Goal: Information Seeking & Learning: Check status

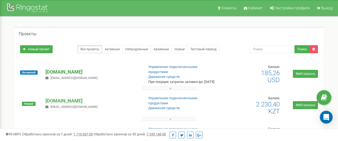
drag, startPoint x: 0, startPoint y: 0, endPoint x: 65, endPoint y: 74, distance: 98.9
click at [65, 74] on p "[DOMAIN_NAME]" at bounding box center [92, 71] width 94 height 7
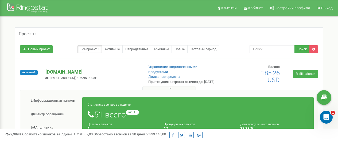
click at [66, 75] on p "[DOMAIN_NAME]" at bounding box center [92, 71] width 94 height 7
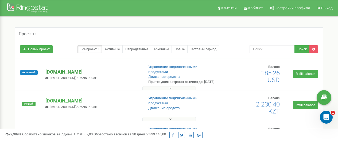
click at [66, 75] on p "[DOMAIN_NAME]" at bounding box center [92, 71] width 94 height 7
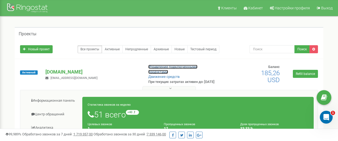
click at [164, 66] on link "Управление подключенными продуктами" at bounding box center [172, 69] width 49 height 9
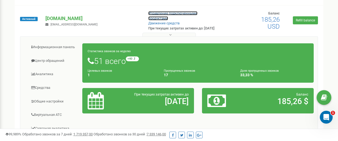
scroll to position [80, 0]
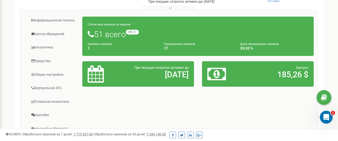
click at [120, 39] on h1 "51 всего +40 относительно прошлой недели" at bounding box center [198, 34] width 221 height 9
click at [103, 46] on small "Целевых звонков" at bounding box center [100, 43] width 24 height 3
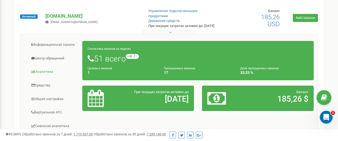
scroll to position [53, 0]
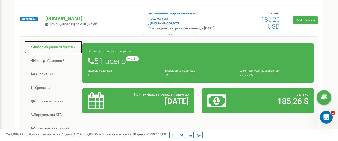
click at [56, 50] on link "Информационная панель" at bounding box center [53, 47] width 58 height 13
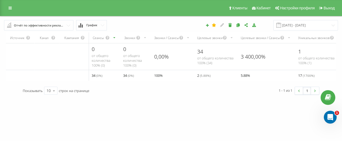
click at [97, 27] on button "График" at bounding box center [91, 25] width 31 height 10
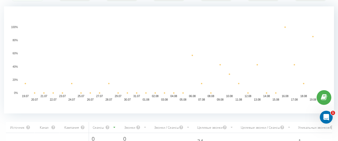
scroll to position [80, 0]
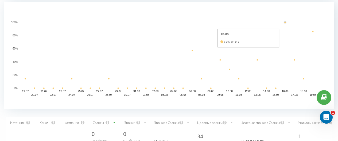
click at [286, 23] on g "19.07 20.07 21.07 22.07 23.07 24.07 25.07 26.07 27.07 28.07 29.07 30.07 31.07 0…" at bounding box center [164, 58] width 307 height 75
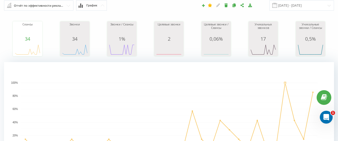
scroll to position [0, 0]
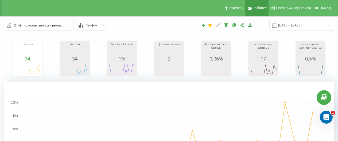
click at [256, 8] on span "Кабинет" at bounding box center [259, 8] width 14 height 4
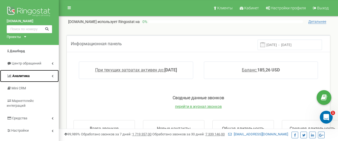
click at [21, 73] on link "Аналитика" at bounding box center [29, 76] width 59 height 13
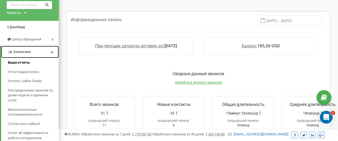
scroll to position [27, 0]
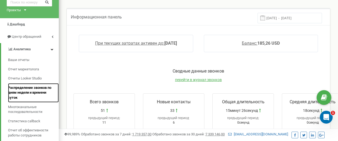
click at [27, 92] on span "Распределение звонков по дням недели и времени суток" at bounding box center [32, 92] width 48 height 15
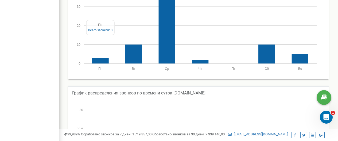
scroll to position [374, 0]
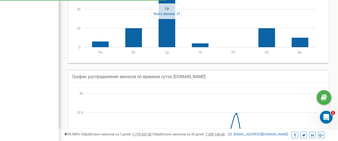
click at [169, 25] on rect at bounding box center [167, 12] width 17 height 70
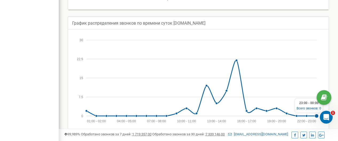
scroll to position [435, 0]
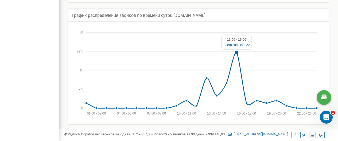
click at [236, 52] on circle at bounding box center [236, 52] width 4 height 4
click at [237, 45] on div "Всего звонков: 22" at bounding box center [236, 45] width 26 height 5
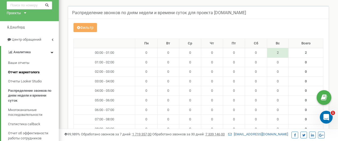
scroll to position [8, 0]
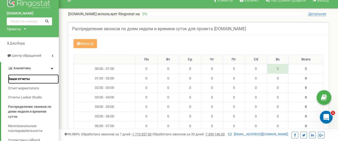
click at [26, 78] on span "Ваши отчеты" at bounding box center [19, 78] width 22 height 5
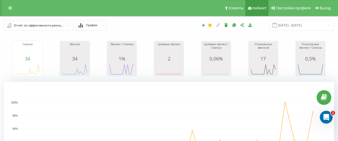
click at [256, 5] on link "Кабинет" at bounding box center [256, 8] width 23 height 16
click at [9, 9] on icon at bounding box center [10, 8] width 3 height 4
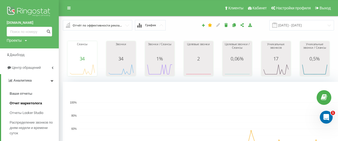
click at [16, 107] on link "Отчет маркетолога" at bounding box center [34, 103] width 49 height 10
click at [15, 97] on link "Ваши отчеты" at bounding box center [34, 94] width 49 height 10
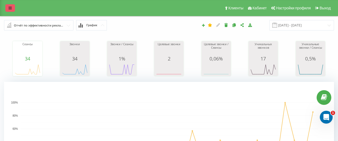
click at [11, 10] on icon at bounding box center [10, 8] width 3 height 4
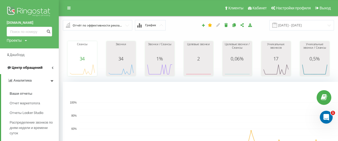
click at [15, 69] on span "Центр обращений" at bounding box center [27, 67] width 31 height 4
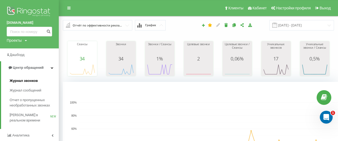
click at [16, 84] on link "Журнал звонков" at bounding box center [34, 81] width 49 height 10
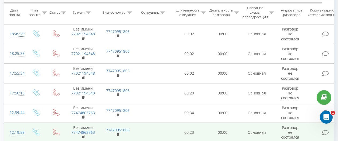
scroll to position [481, 0]
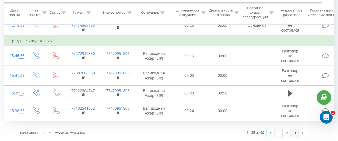
click at [294, 133] on link "3" at bounding box center [295, 132] width 8 height 7
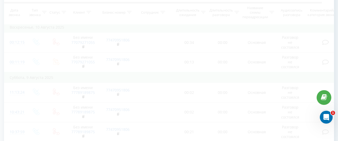
scroll to position [35, 0]
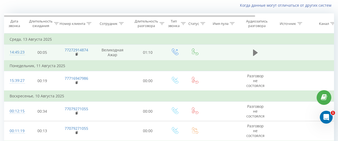
click at [253, 54] on icon at bounding box center [255, 52] width 5 height 6
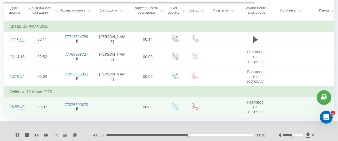
scroll to position [418, 0]
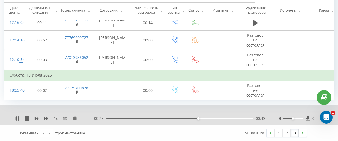
drag, startPoint x: 285, startPoint y: 132, endPoint x: 242, endPoint y: 135, distance: 42.8
click at [242, 135] on div "51 - 68 из 68 1 2 3" at bounding box center [237, 132] width 148 height 15
click at [276, 134] on link "1" at bounding box center [279, 132] width 8 height 7
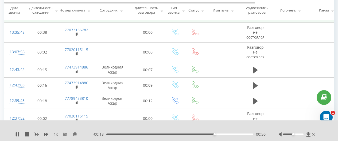
scroll to position [89, 0]
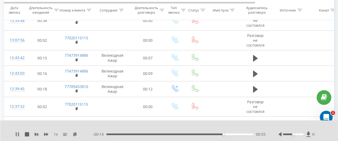
click at [16, 135] on icon at bounding box center [16, 134] width 1 height 4
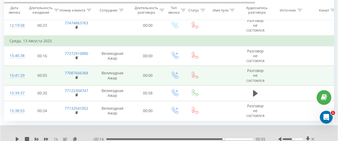
scroll to position [485, 0]
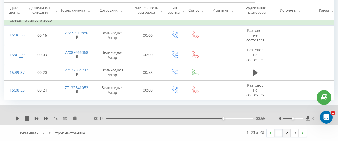
click at [286, 135] on link "2" at bounding box center [287, 132] width 8 height 7
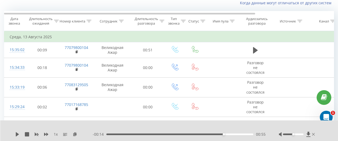
scroll to position [35, 0]
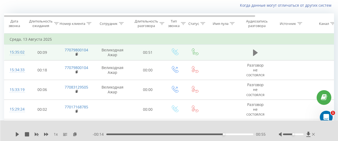
click at [254, 50] on icon at bounding box center [255, 52] width 5 height 7
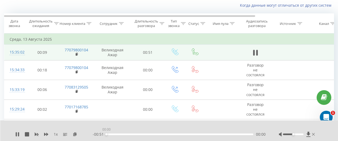
drag, startPoint x: 178, startPoint y: 134, endPoint x: 95, endPoint y: 135, distance: 83.1
click at [95, 135] on div "- 00:51 00:00 00:00" at bounding box center [179, 133] width 173 height 5
click at [186, 134] on div "00:01" at bounding box center [179, 134] width 147 height 2
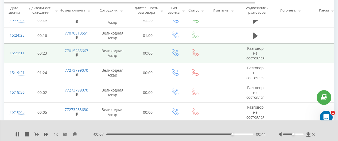
scroll to position [115, 0]
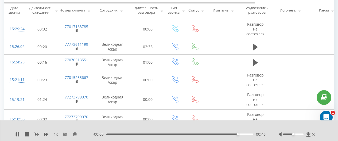
click at [21, 133] on div "1 x" at bounding box center [53, 133] width 77 height 5
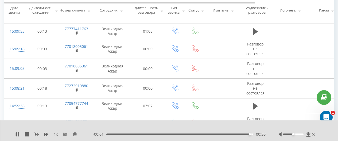
scroll to position [249, 0]
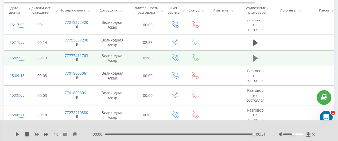
click at [257, 56] on icon at bounding box center [255, 57] width 5 height 7
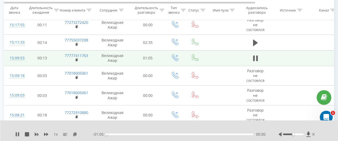
click at [129, 135] on div "- 01:05 00:00 00:00" at bounding box center [179, 133] width 173 height 5
click at [134, 134] on div "00:12" at bounding box center [179, 134] width 147 height 2
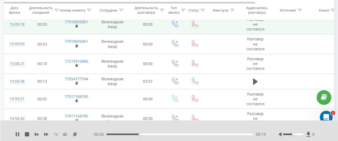
scroll to position [302, 0]
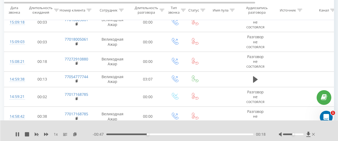
click at [177, 133] on div "00:18" at bounding box center [179, 134] width 147 height 2
click at [196, 134] on div "00:40" at bounding box center [179, 134] width 147 height 2
click at [219, 134] on div "00:50" at bounding box center [179, 134] width 147 height 2
click at [18, 135] on icon at bounding box center [18, 134] width 1 height 4
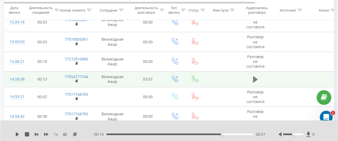
click at [257, 75] on button at bounding box center [255, 79] width 8 height 8
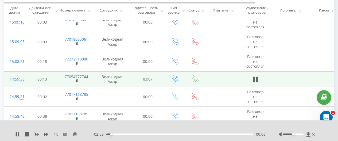
click at [122, 135] on div "- 02:58 00:06 00:06" at bounding box center [179, 133] width 173 height 5
click at [156, 135] on div "- 02:57 00:07 00:07" at bounding box center [179, 133] width 173 height 5
click at [156, 134] on div "01:03" at bounding box center [179, 134] width 147 height 2
click at [185, 133] on div "01:04" at bounding box center [179, 134] width 147 height 2
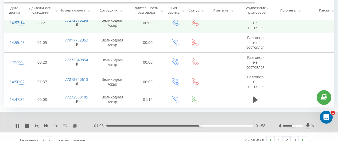
scroll to position [442, 0]
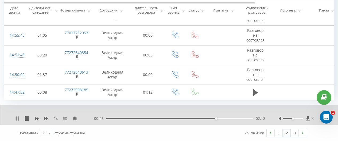
click at [16, 118] on icon at bounding box center [16, 118] width 1 height 4
